Goal: Task Accomplishment & Management: Use online tool/utility

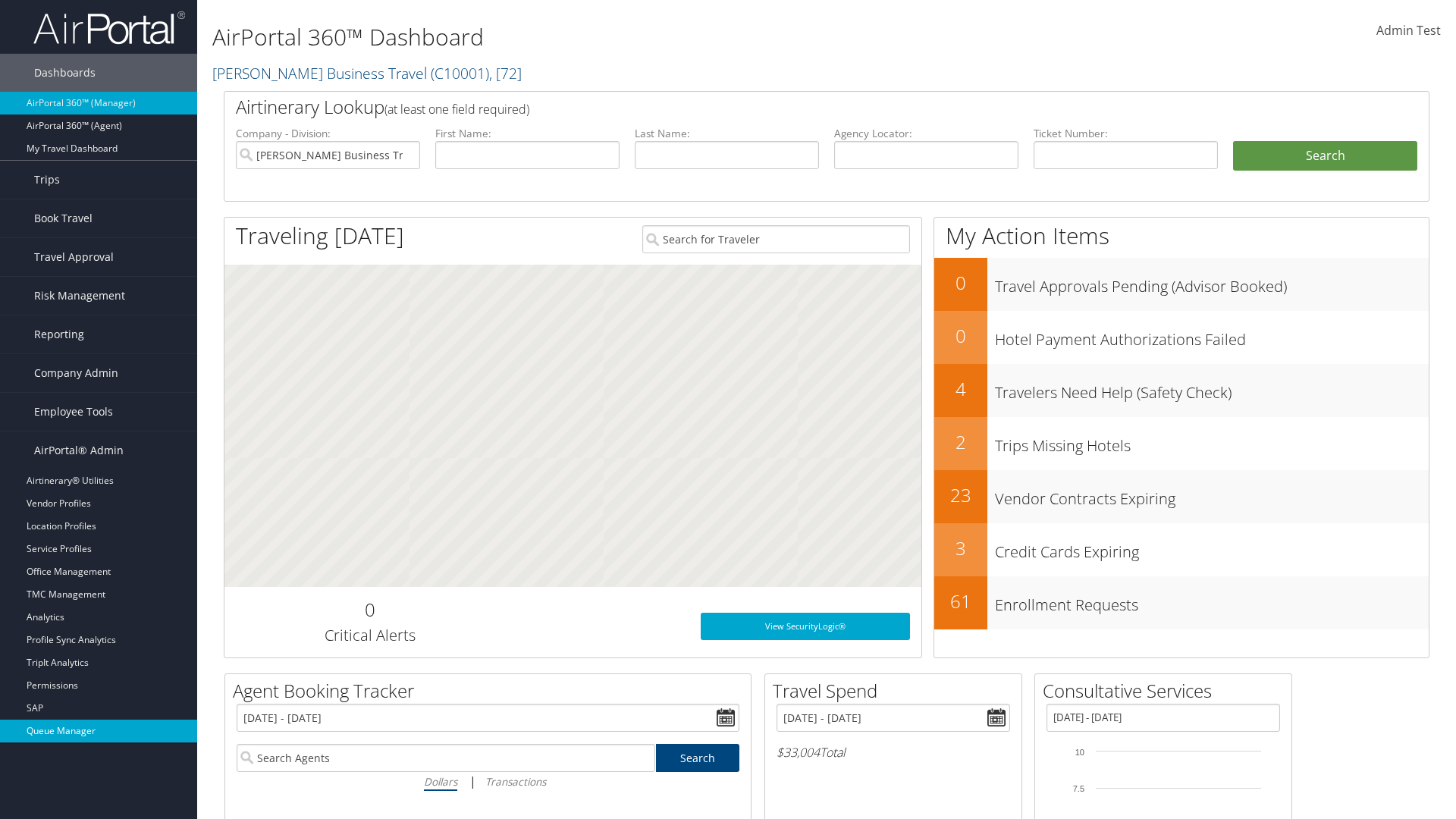
click at [99, 731] on link "Queue Manager" at bounding box center [99, 731] width 197 height 23
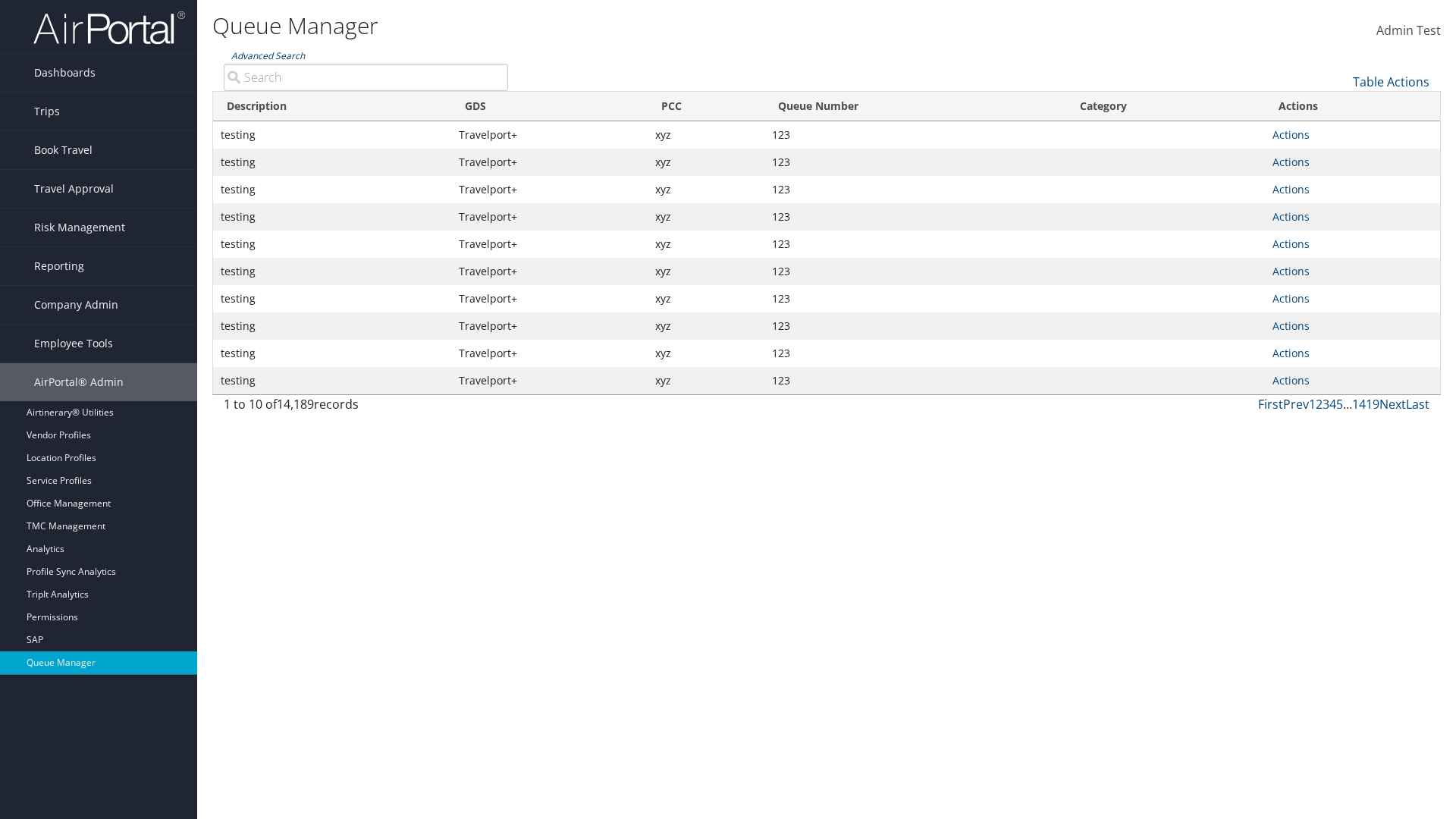
click at [268, 55] on link "Advanced Search" at bounding box center [268, 55] width 73 height 13
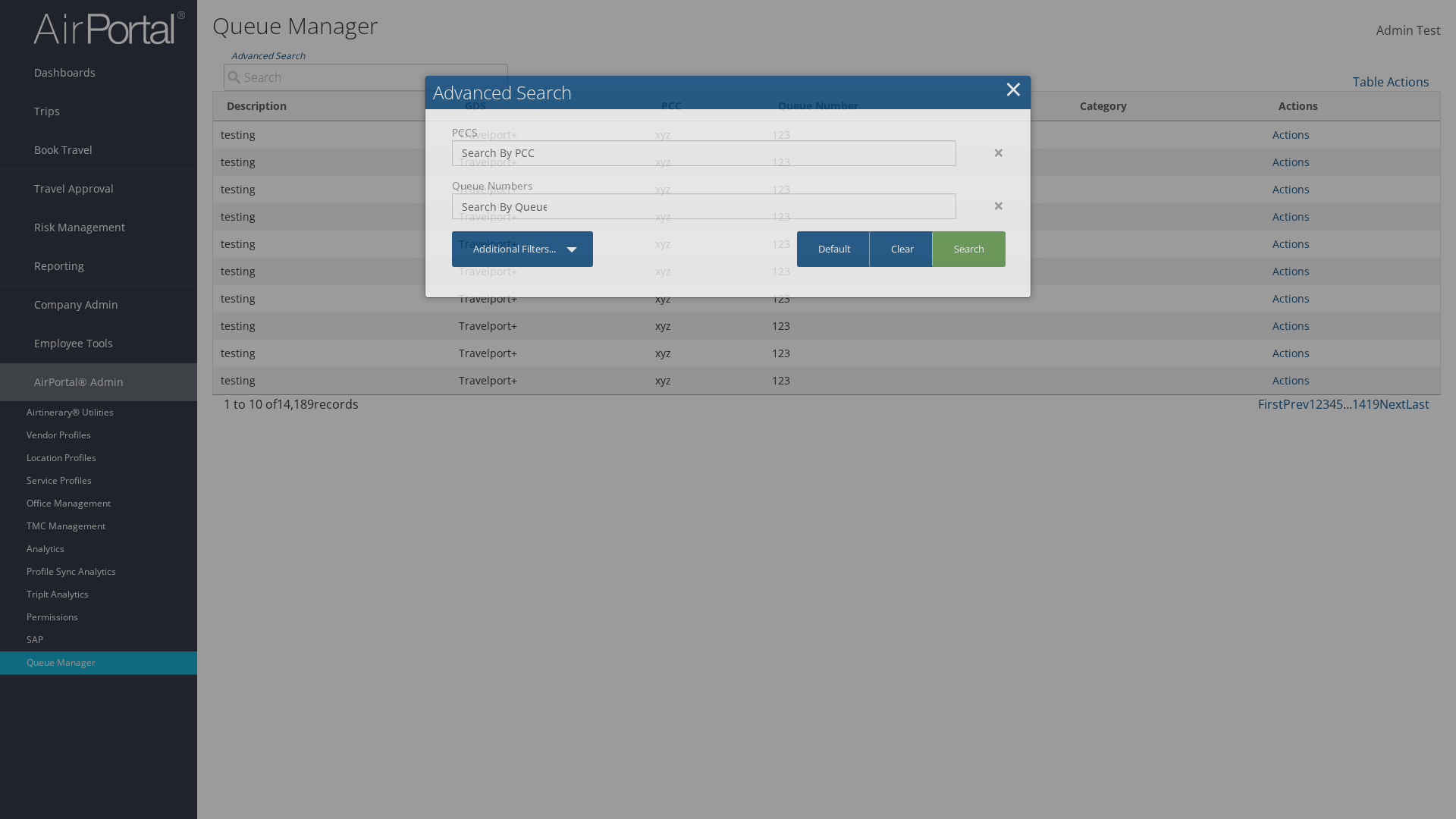
type input "test"
type input "1234"
click at [968, 249] on link "Search" at bounding box center [969, 250] width 73 height 36
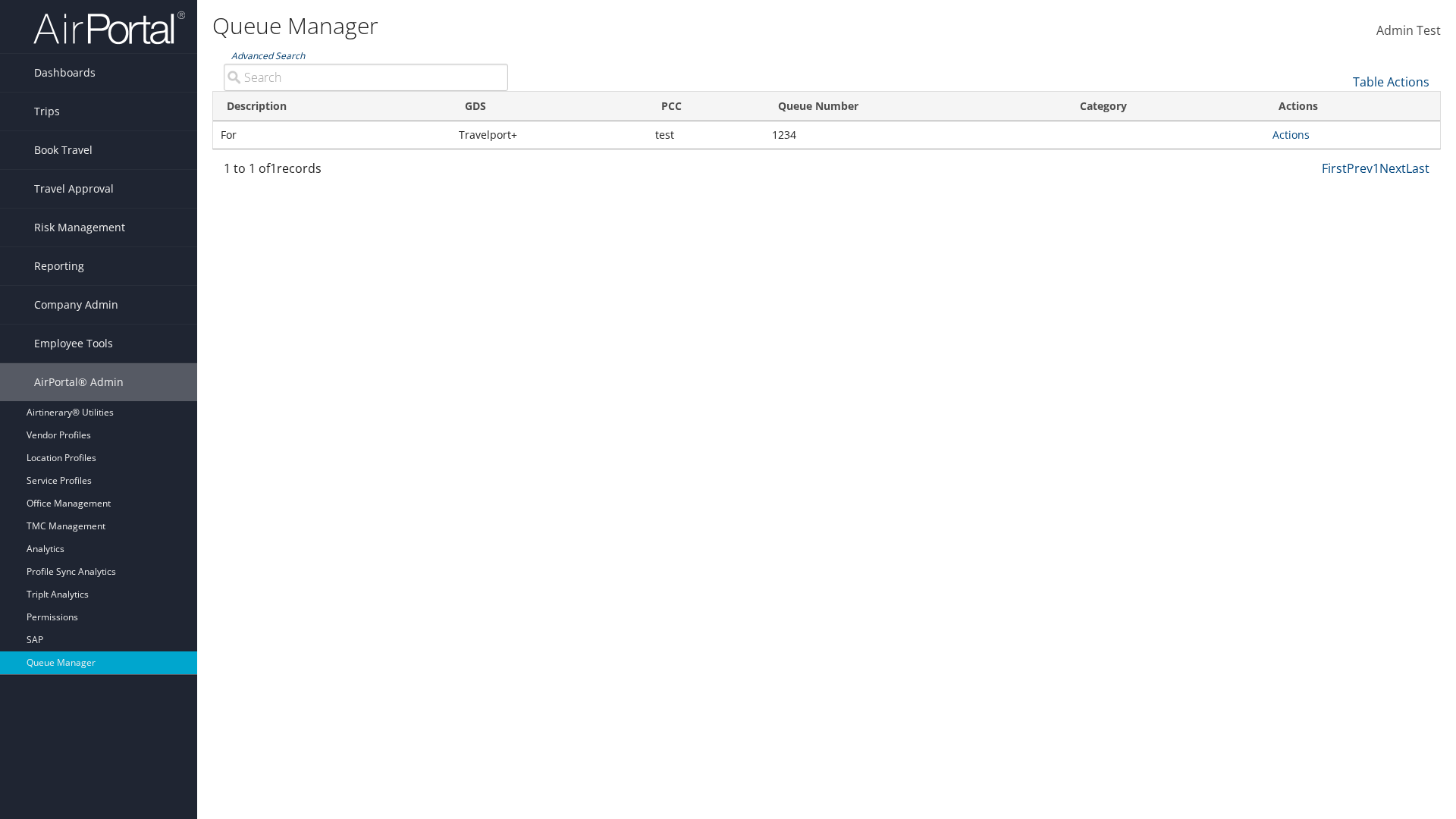
click at [268, 55] on link "Advanced Search" at bounding box center [268, 55] width 73 height 13
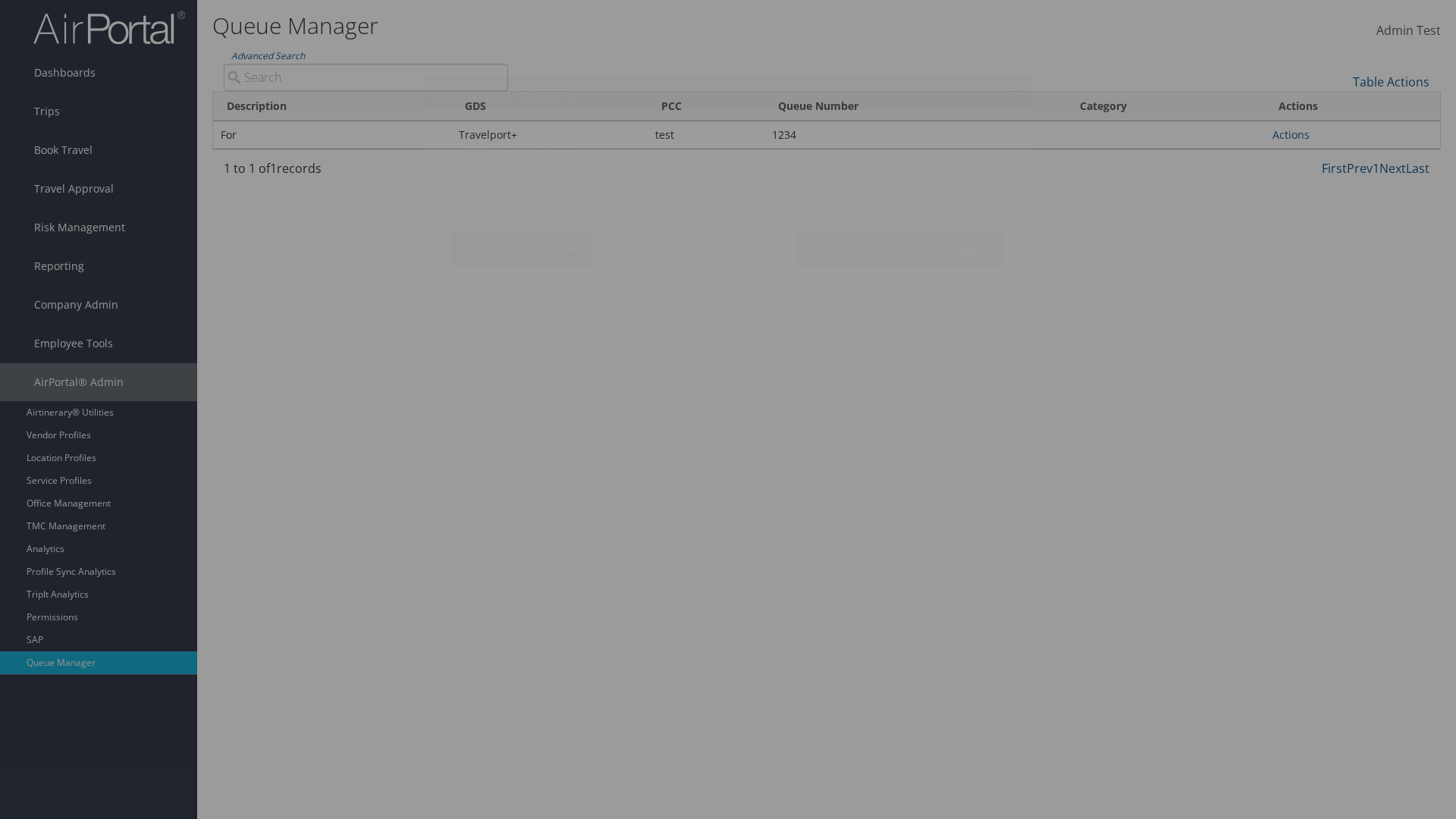
click at [901, 249] on link "Clear" at bounding box center [901, 250] width 66 height 36
click at [1013, 89] on link "×" at bounding box center [1013, 88] width 17 height 30
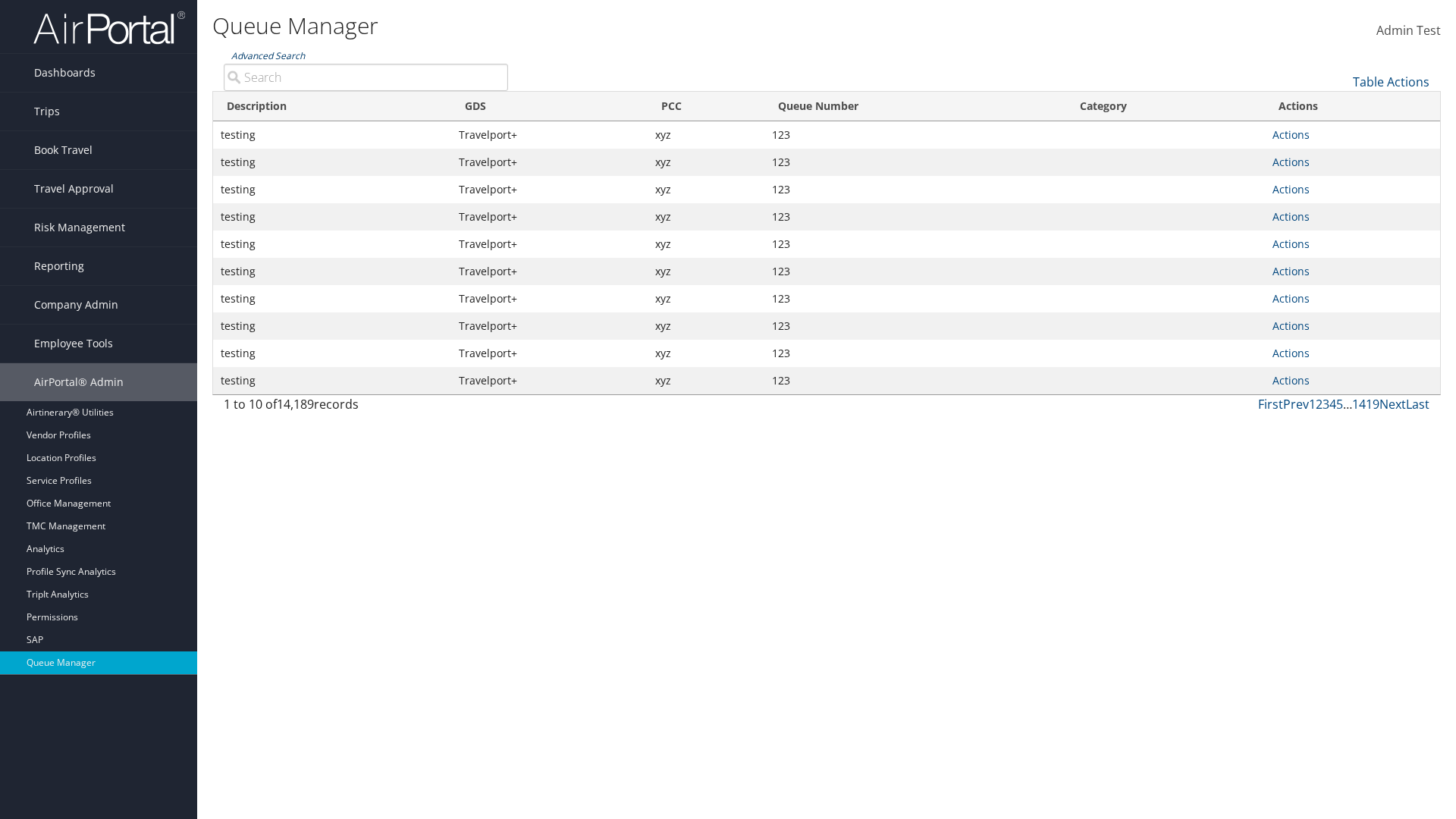
click at [268, 55] on link "Advanced Search" at bounding box center [268, 55] width 73 height 13
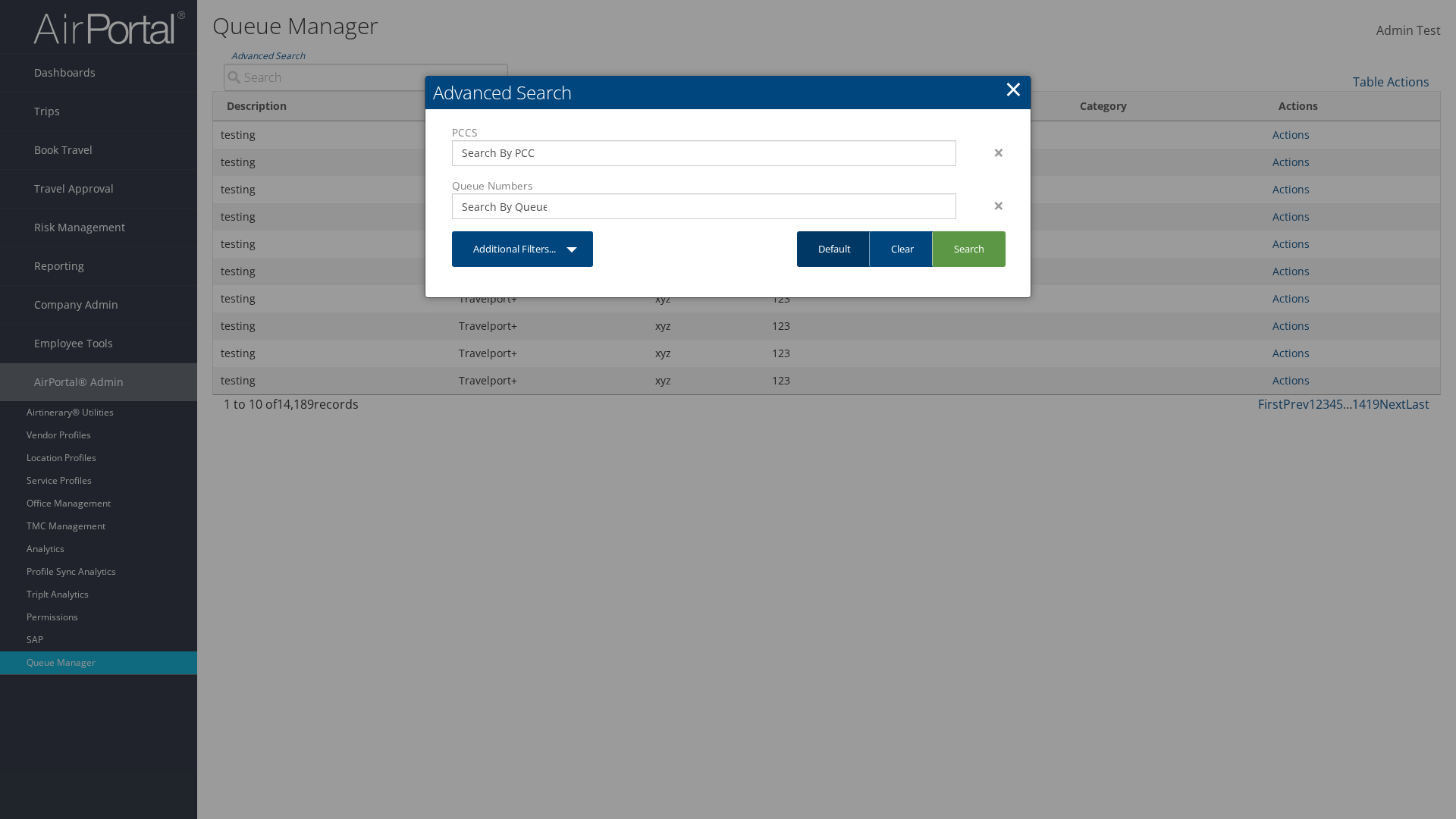
click at [834, 249] on link "Default" at bounding box center [834, 250] width 75 height 36
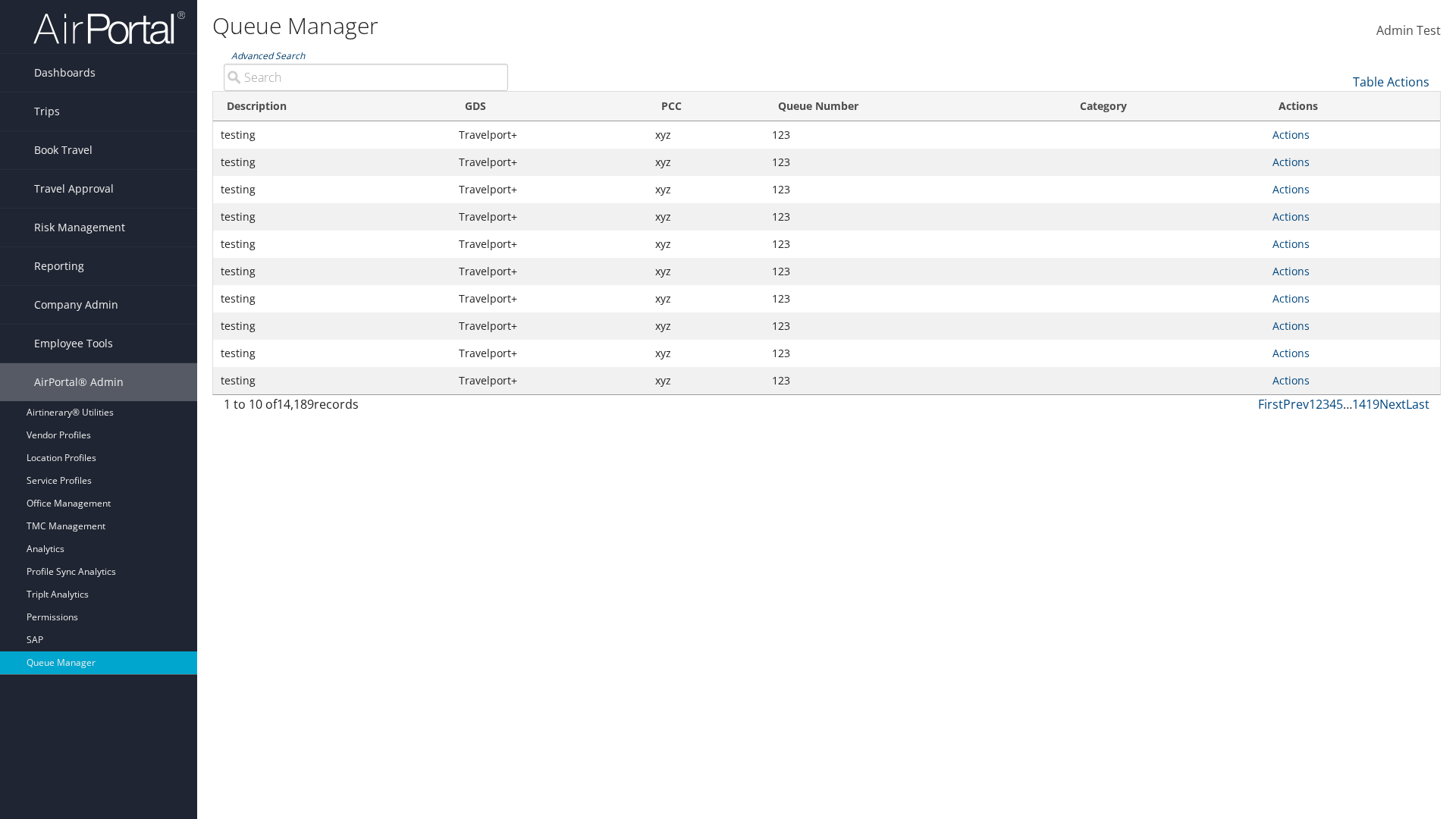
click at [268, 55] on link "Advanced Search" at bounding box center [268, 55] width 73 height 13
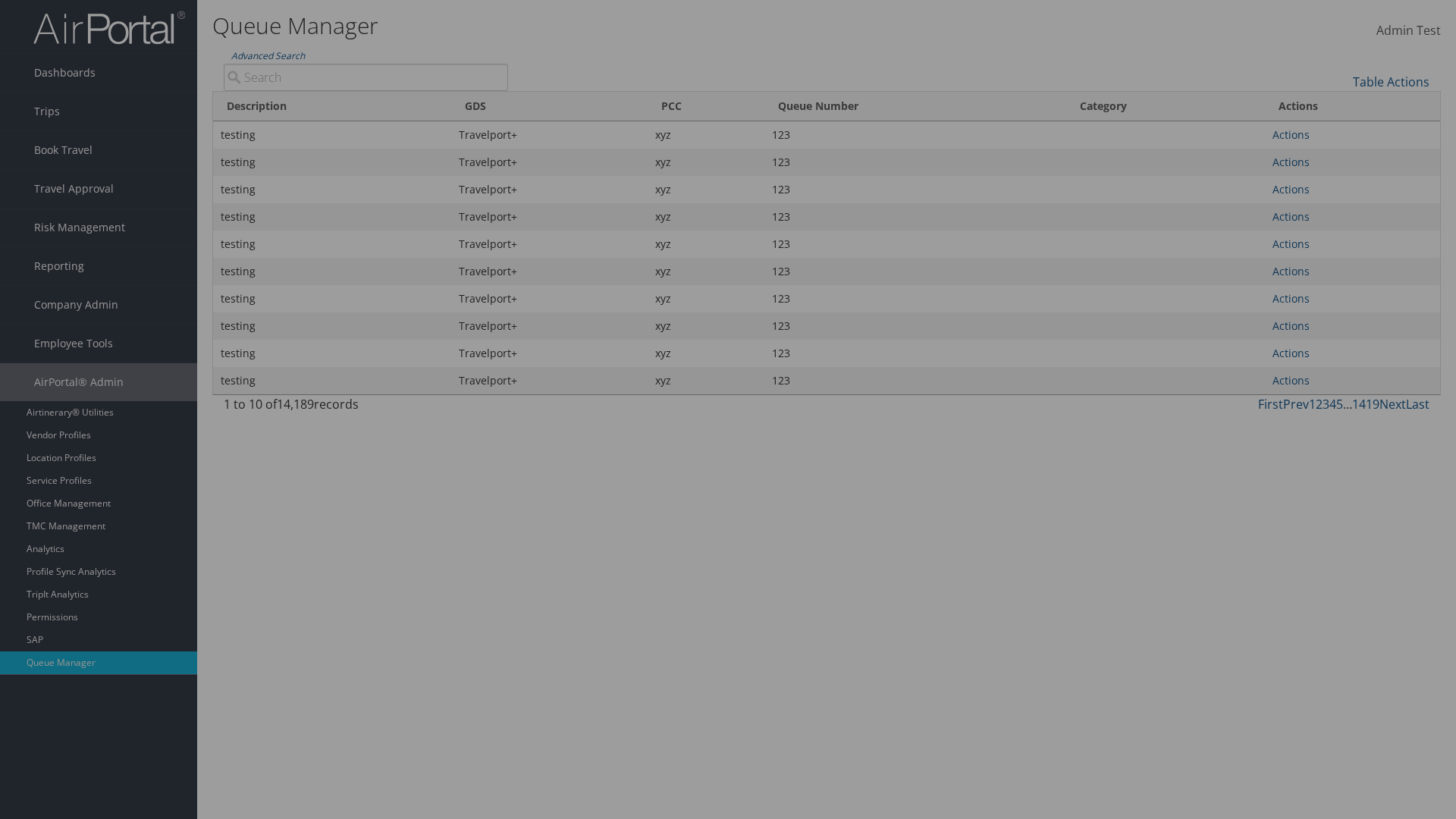
click at [0, 0] on div "×" at bounding box center [0, 0] width 0 height 0
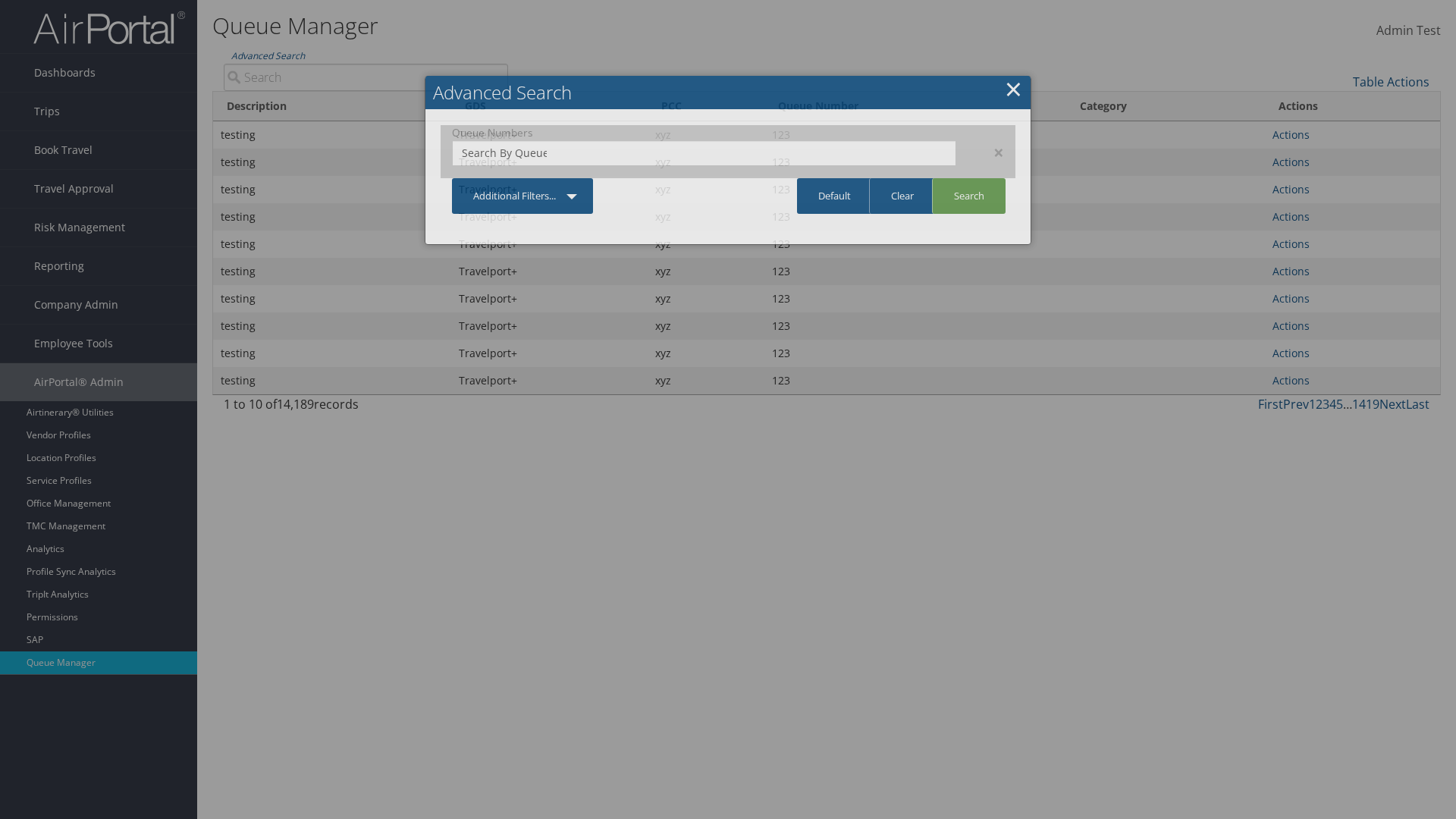
click at [991, 152] on div "×" at bounding box center [991, 153] width 48 height 18
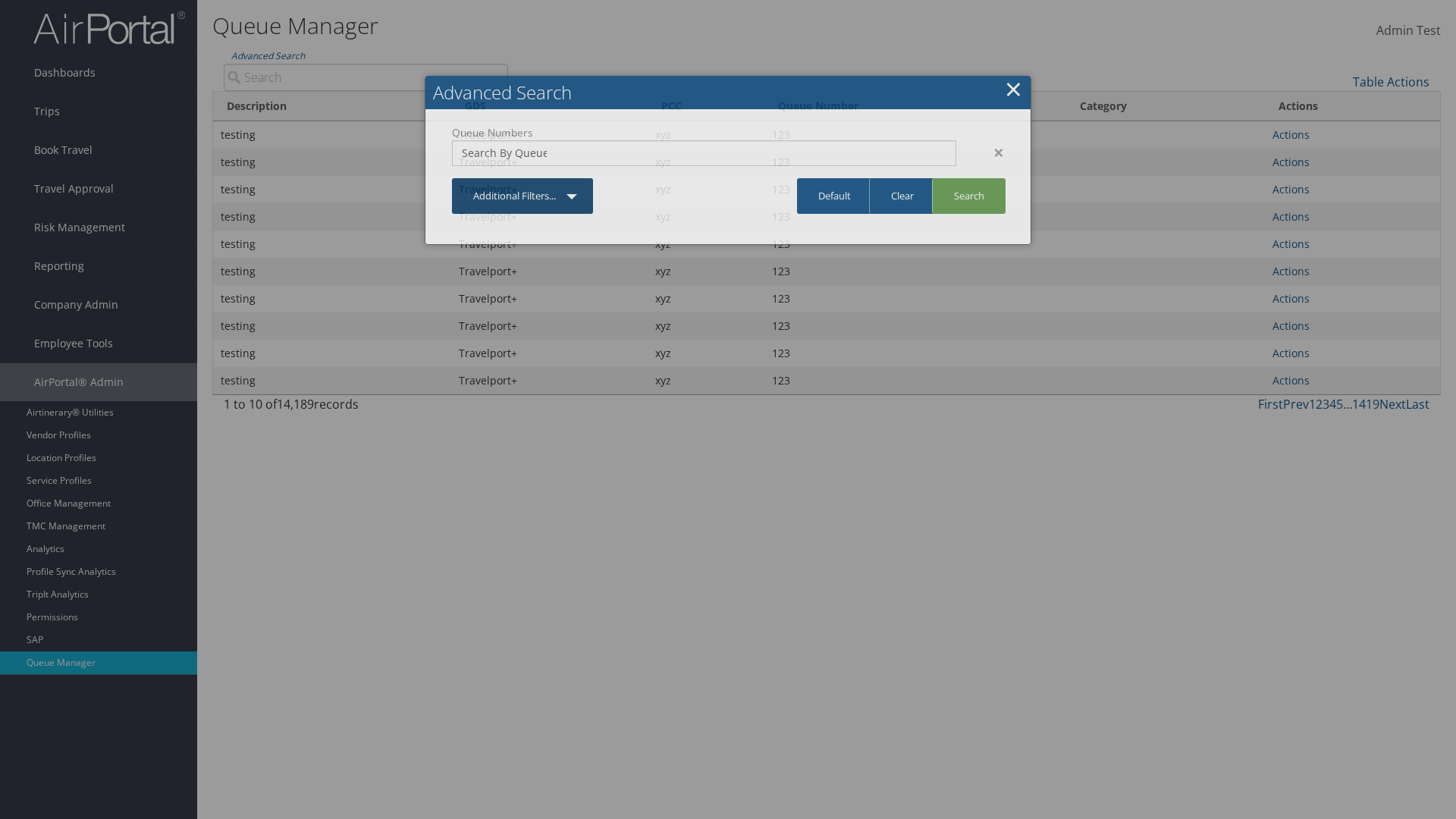
click at [523, 178] on link "Additional Filters..." at bounding box center [522, 196] width 141 height 36
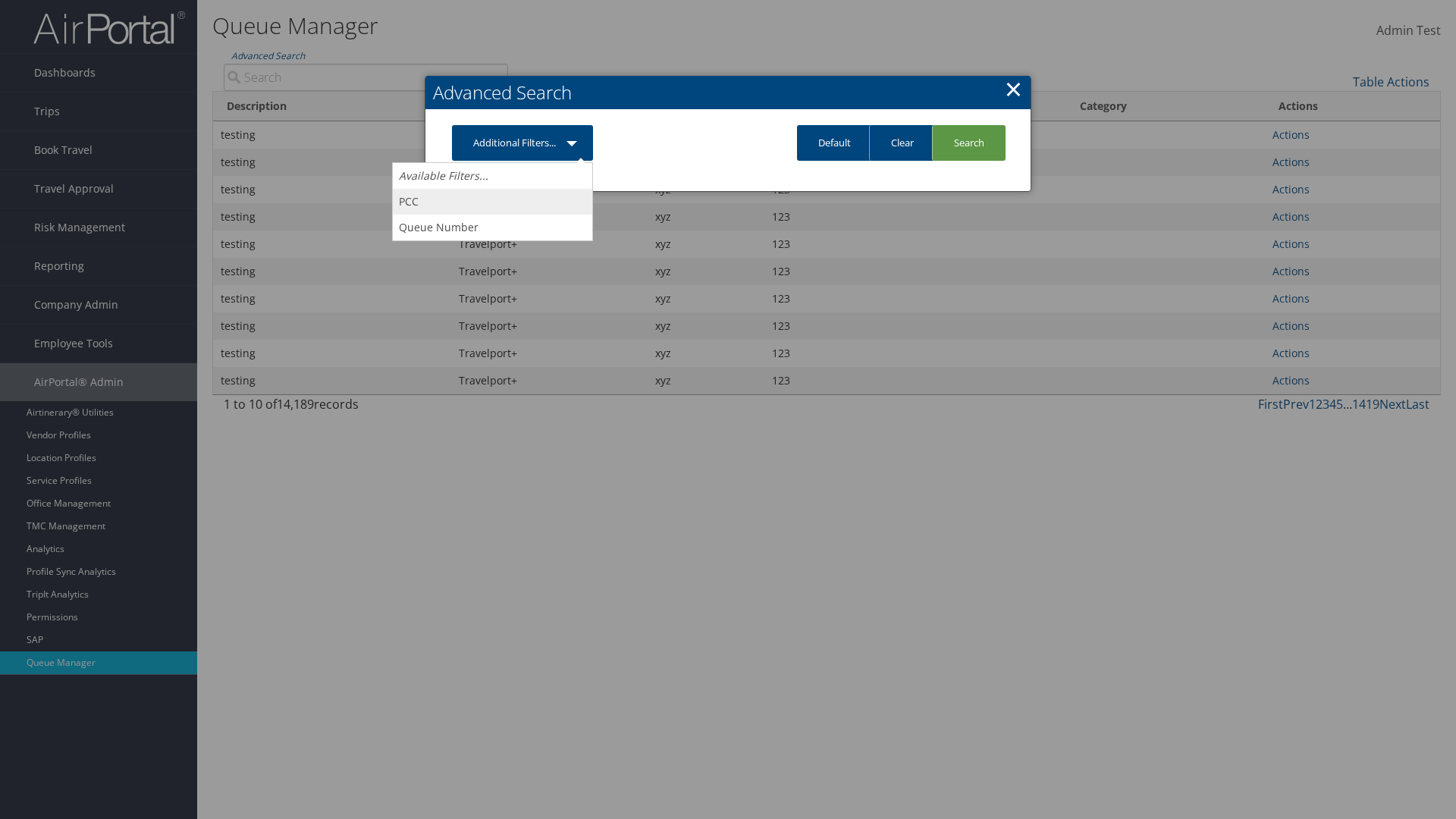
click at [492, 201] on link "PCC" at bounding box center [493, 201] width 199 height 26
click at [523, 161] on link "Additional Filters..." at bounding box center [522, 143] width 141 height 36
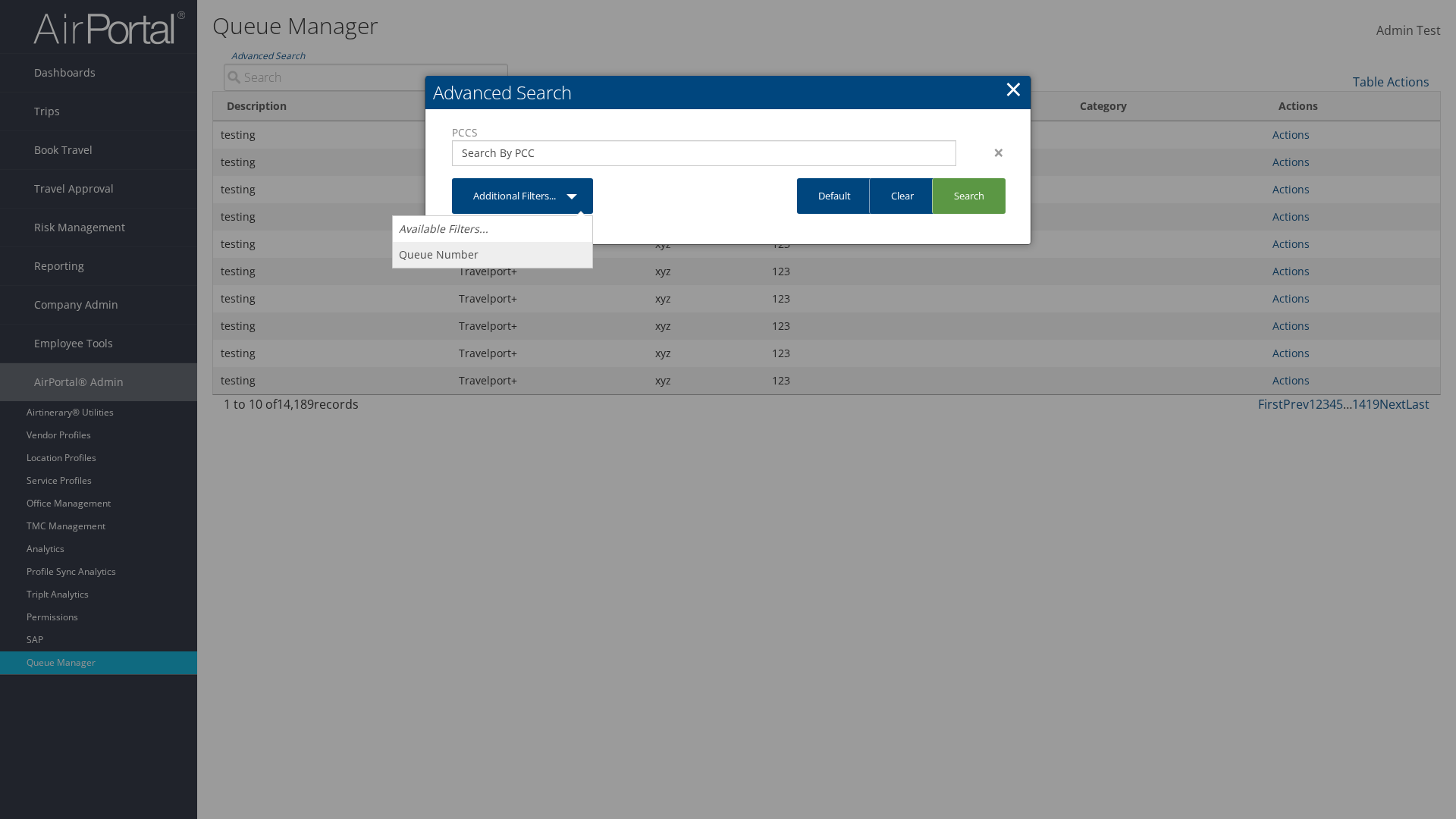
click at [492, 254] on link "Queue Number" at bounding box center [493, 255] width 199 height 26
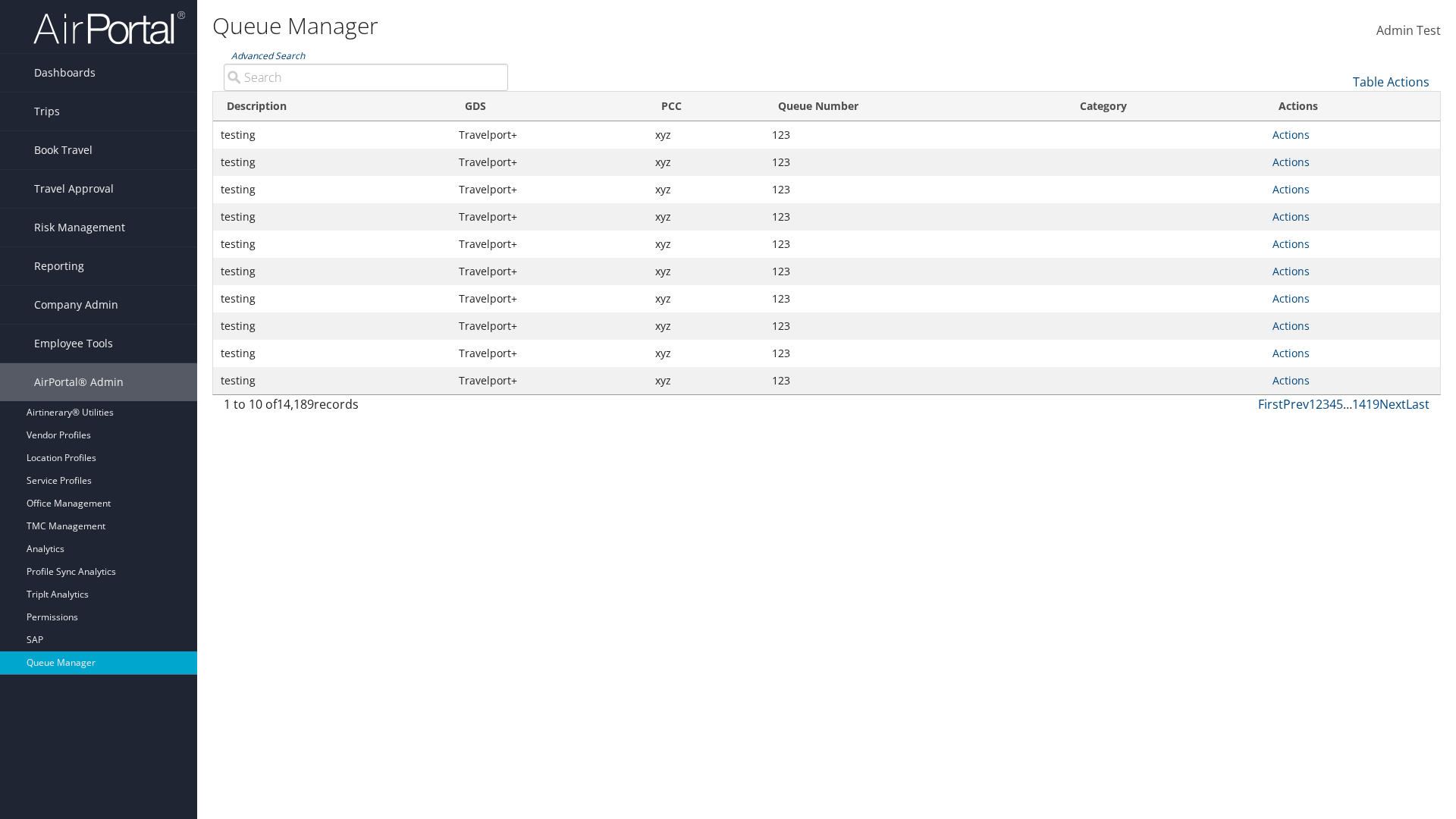
click at [268, 55] on link "Advanced Search" at bounding box center [268, 55] width 73 height 13
